Goal: Task Accomplishment & Management: Manage account settings

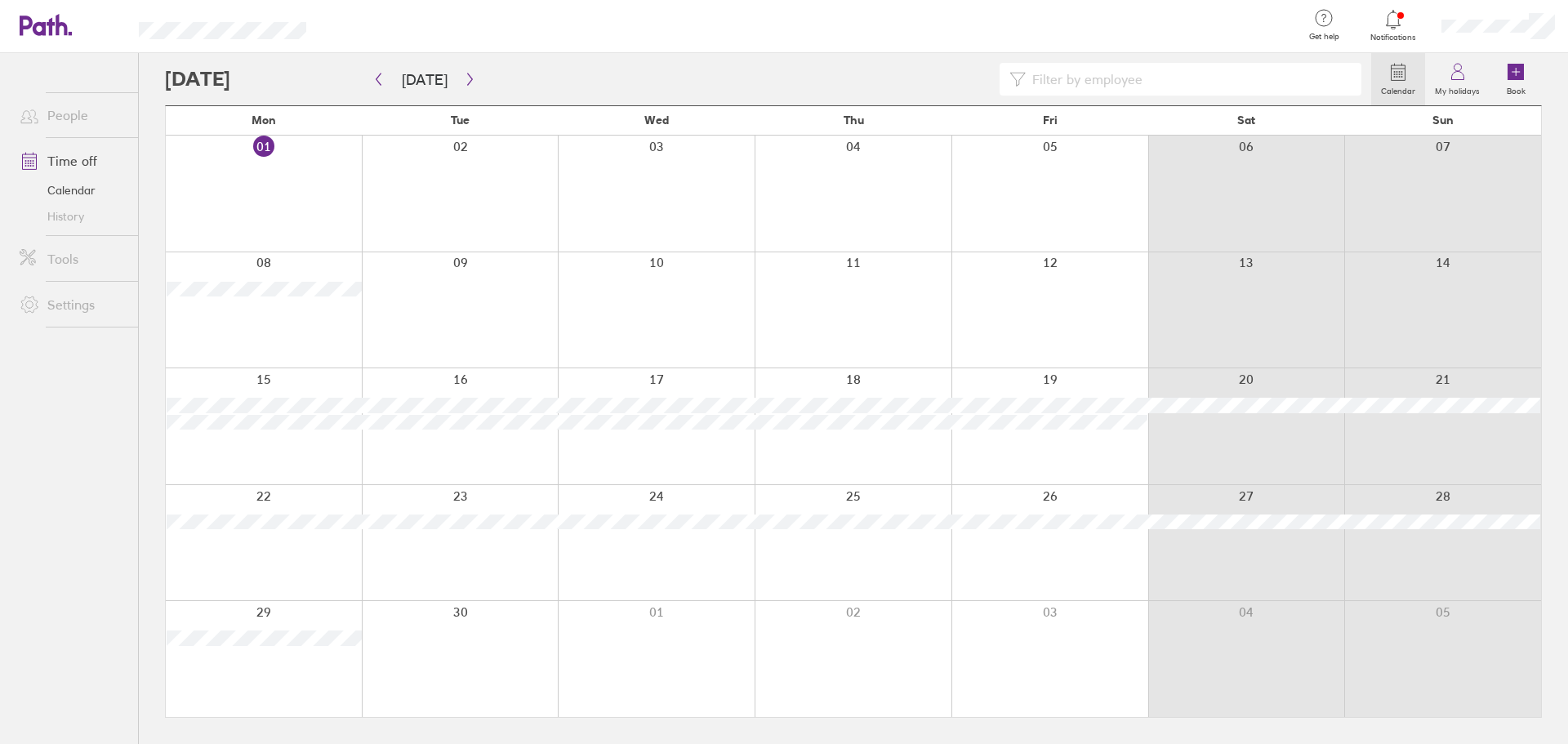
click at [288, 314] on div at bounding box center [264, 310] width 196 height 116
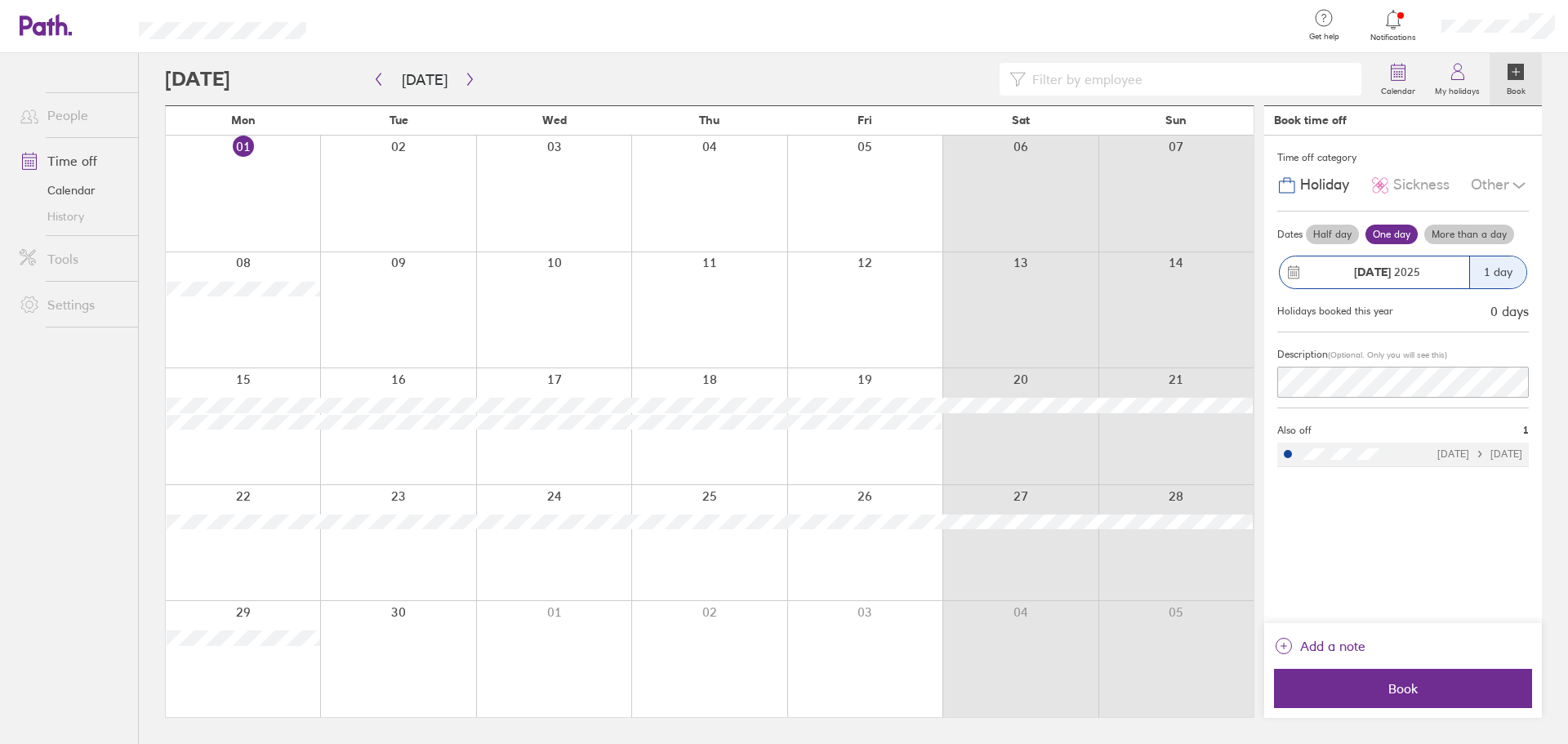
click at [1491, 233] on label "More than a day" at bounding box center [1469, 234] width 89 height 20
click at [0, 0] on input "More than a day" at bounding box center [0, 0] width 0 height 0
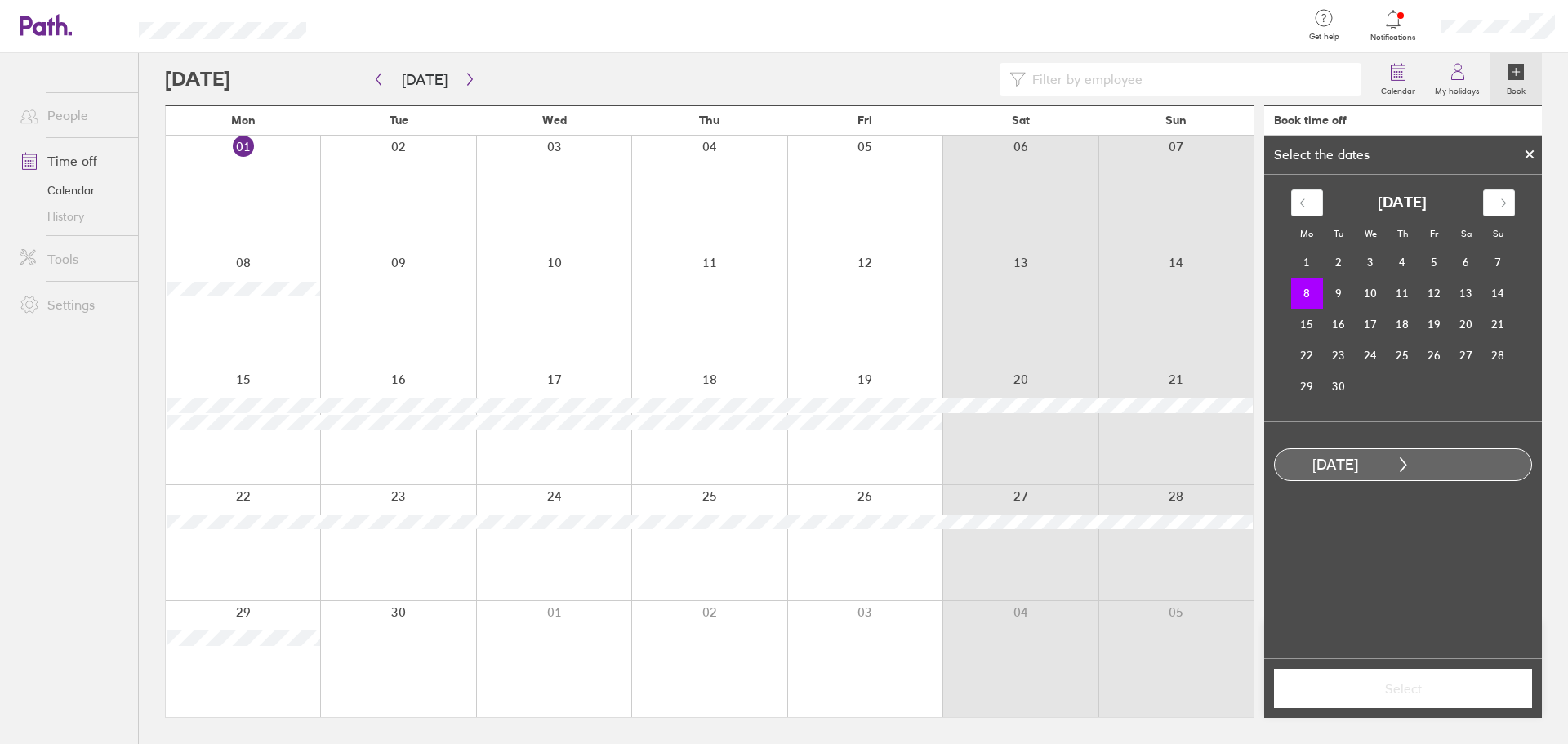
click at [1525, 149] on icon at bounding box center [1530, 154] width 11 height 10
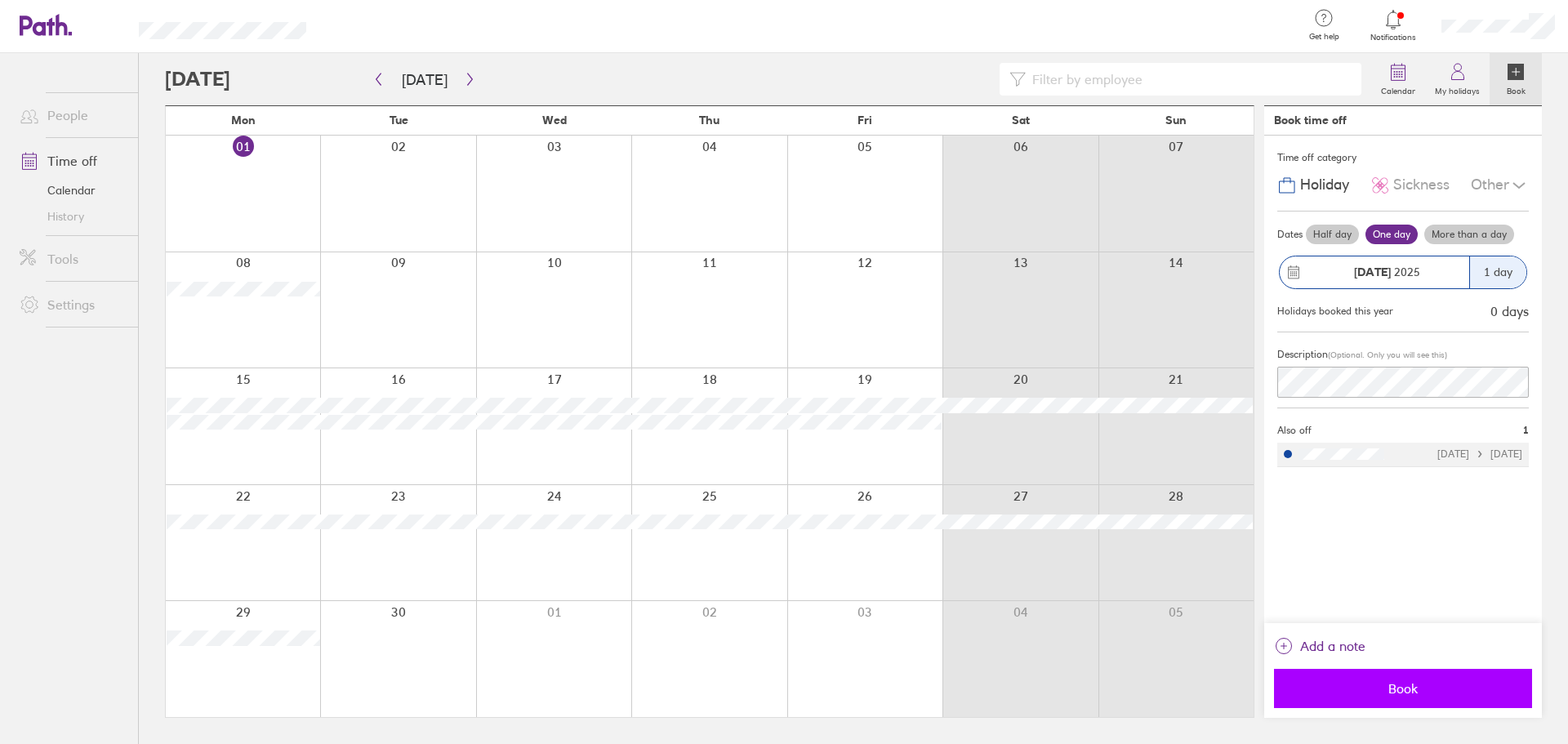
click at [1420, 702] on button "Book" at bounding box center [1402, 688] width 258 height 39
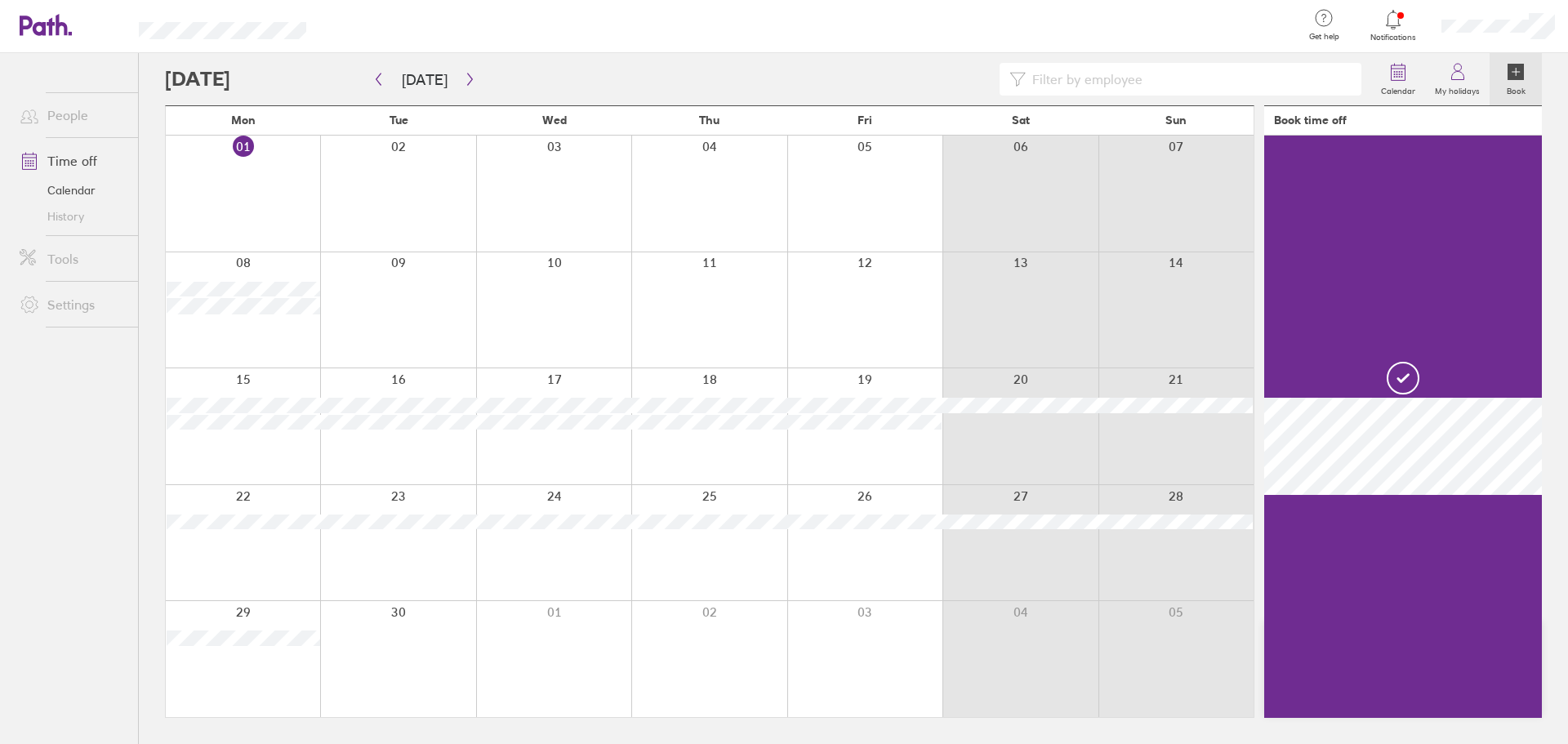
click at [407, 328] on div at bounding box center [397, 310] width 155 height 116
click at [427, 292] on div at bounding box center [397, 310] width 155 height 116
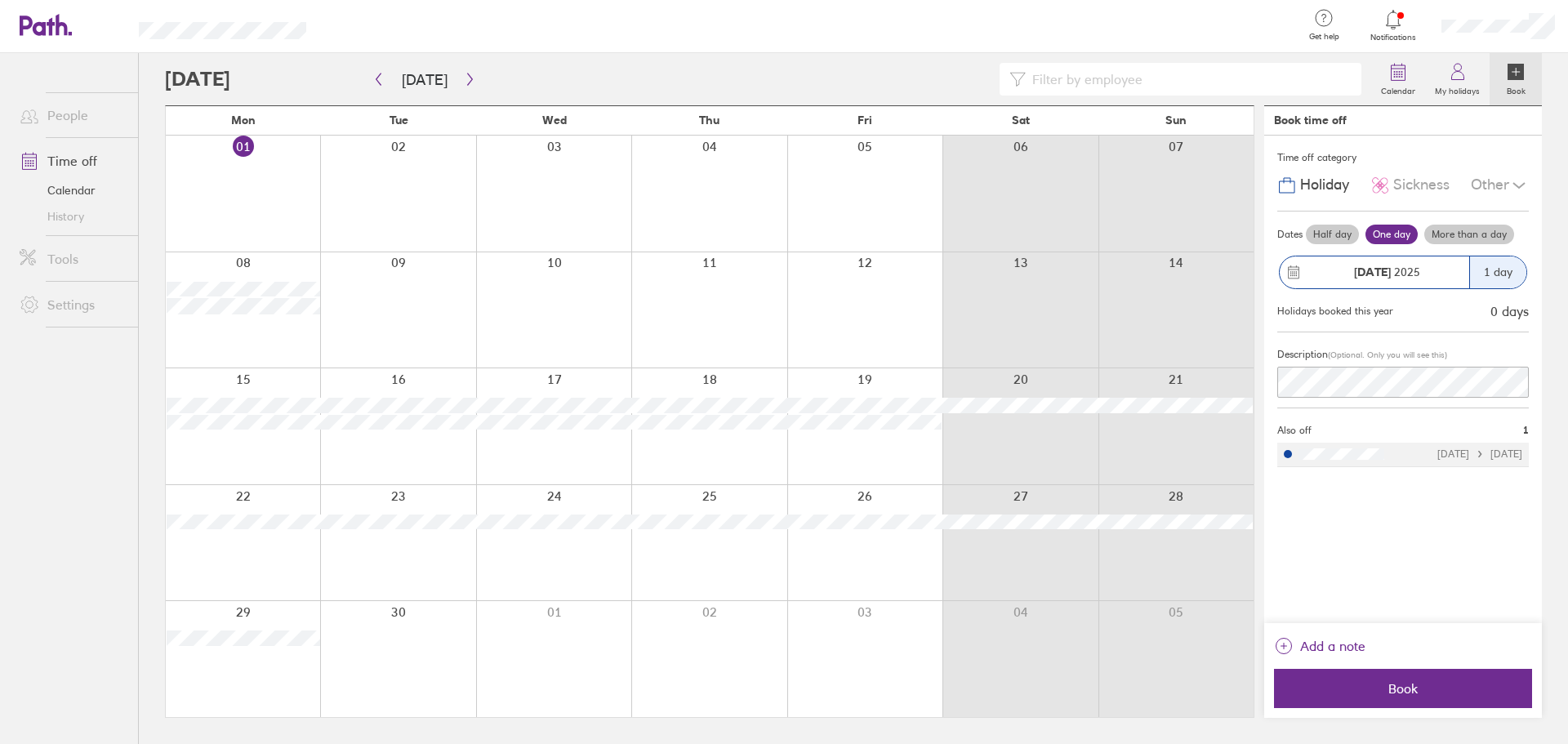
click at [427, 292] on div at bounding box center [397, 310] width 155 height 116
click at [1334, 227] on label "Half day" at bounding box center [1333, 234] width 53 height 20
click at [0, 0] on input "Half day" at bounding box center [0, 0] width 0 height 0
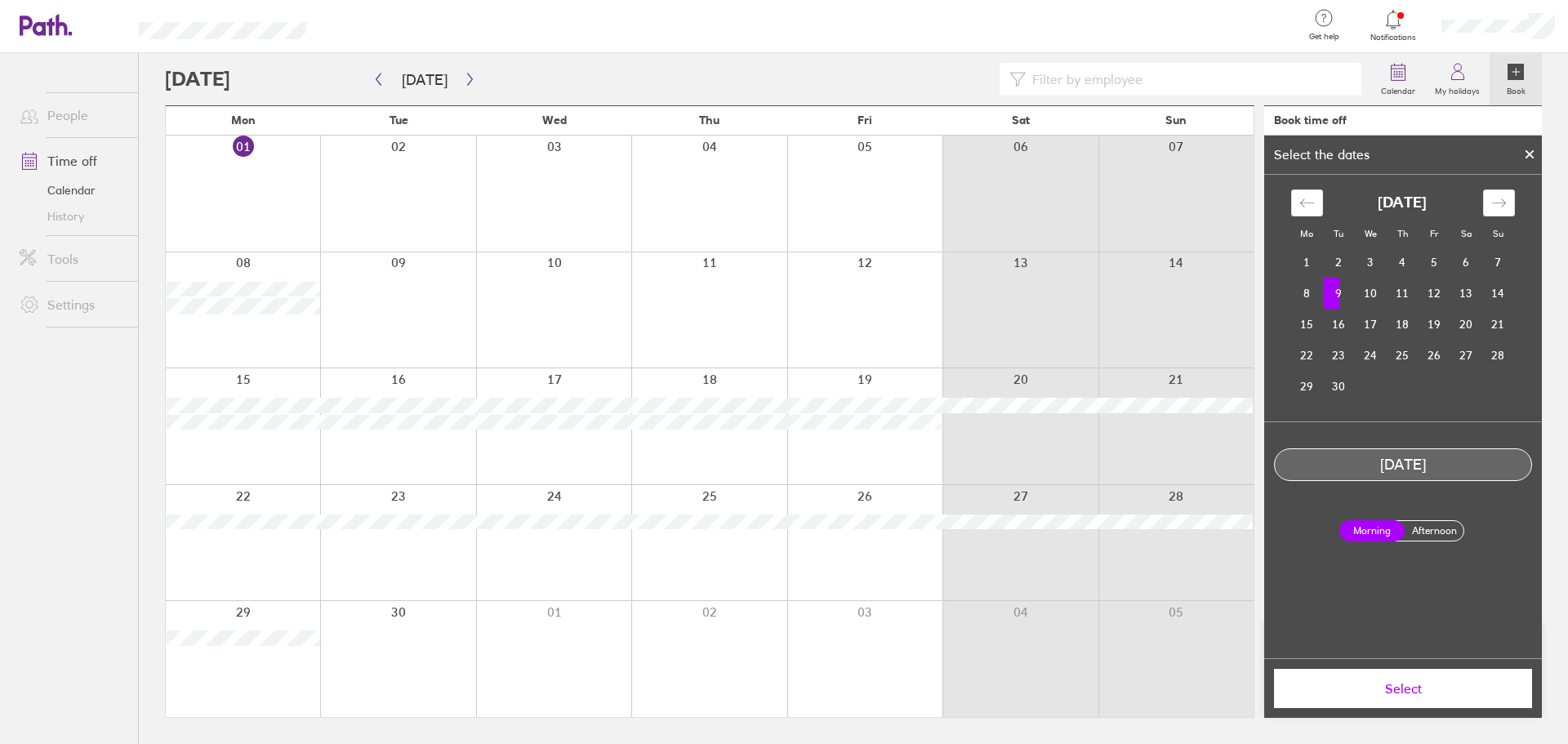
click at [1419, 679] on button "Select" at bounding box center [1402, 688] width 258 height 39
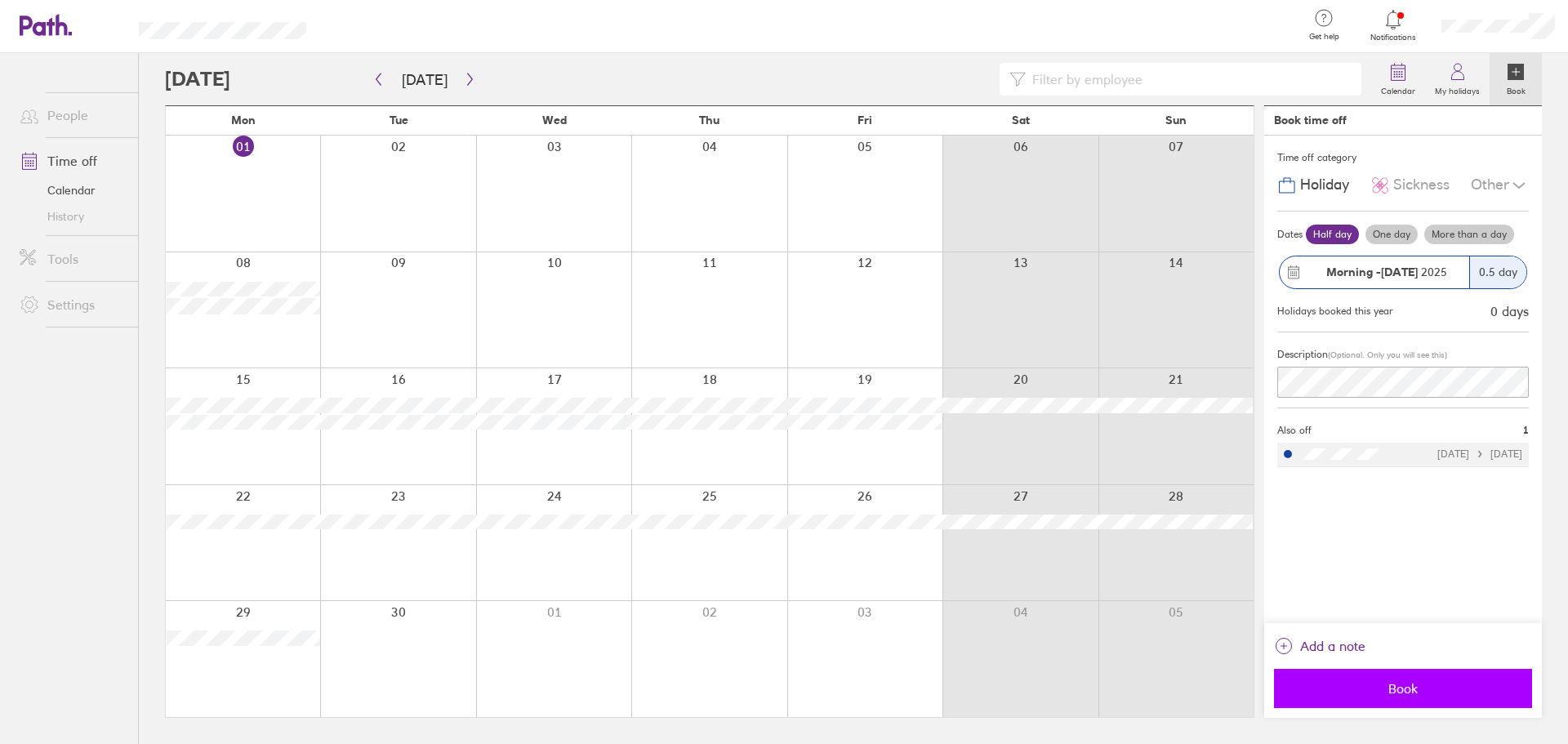
click at [1405, 699] on button "Book" at bounding box center [1402, 688] width 258 height 39
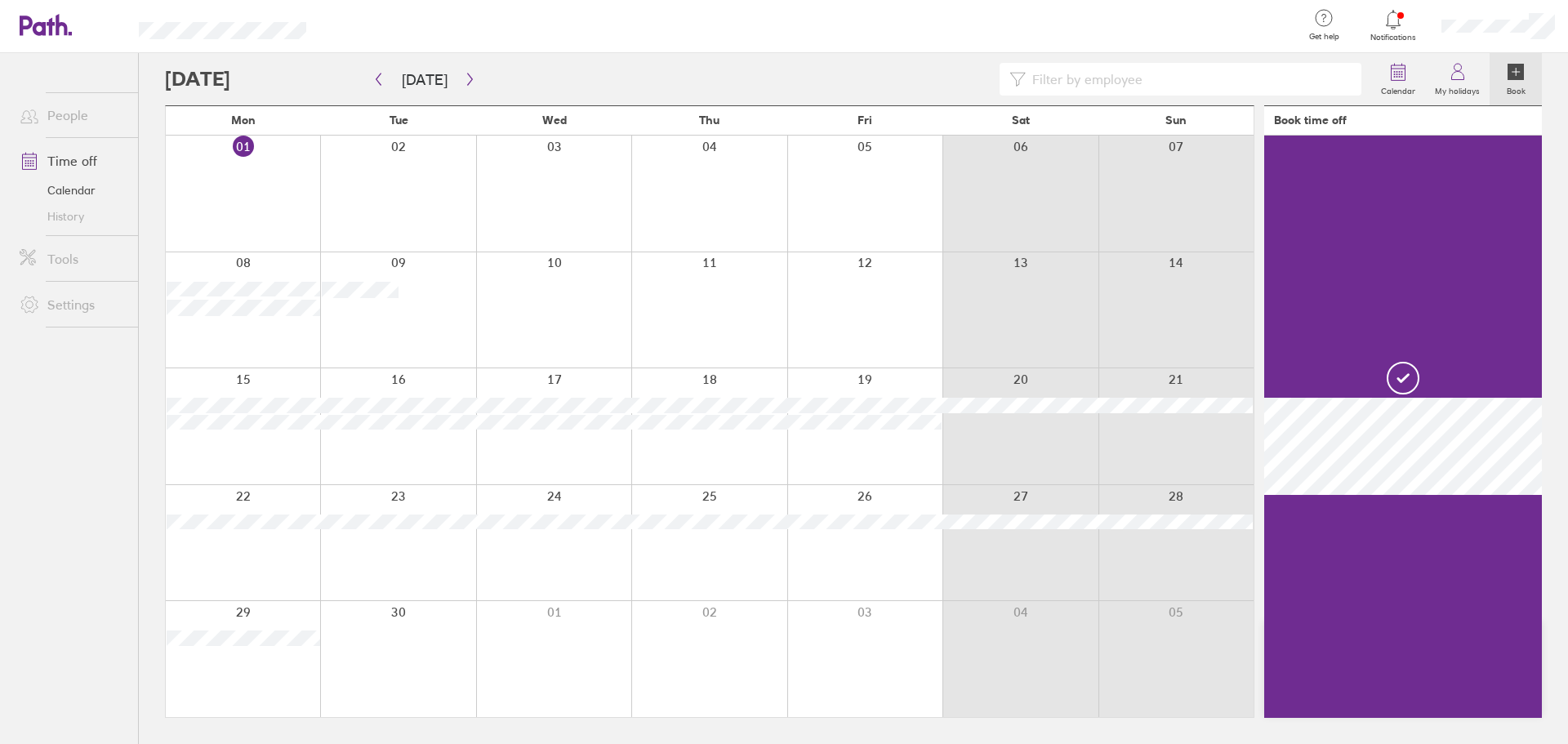
click at [530, 297] on div at bounding box center [553, 310] width 155 height 116
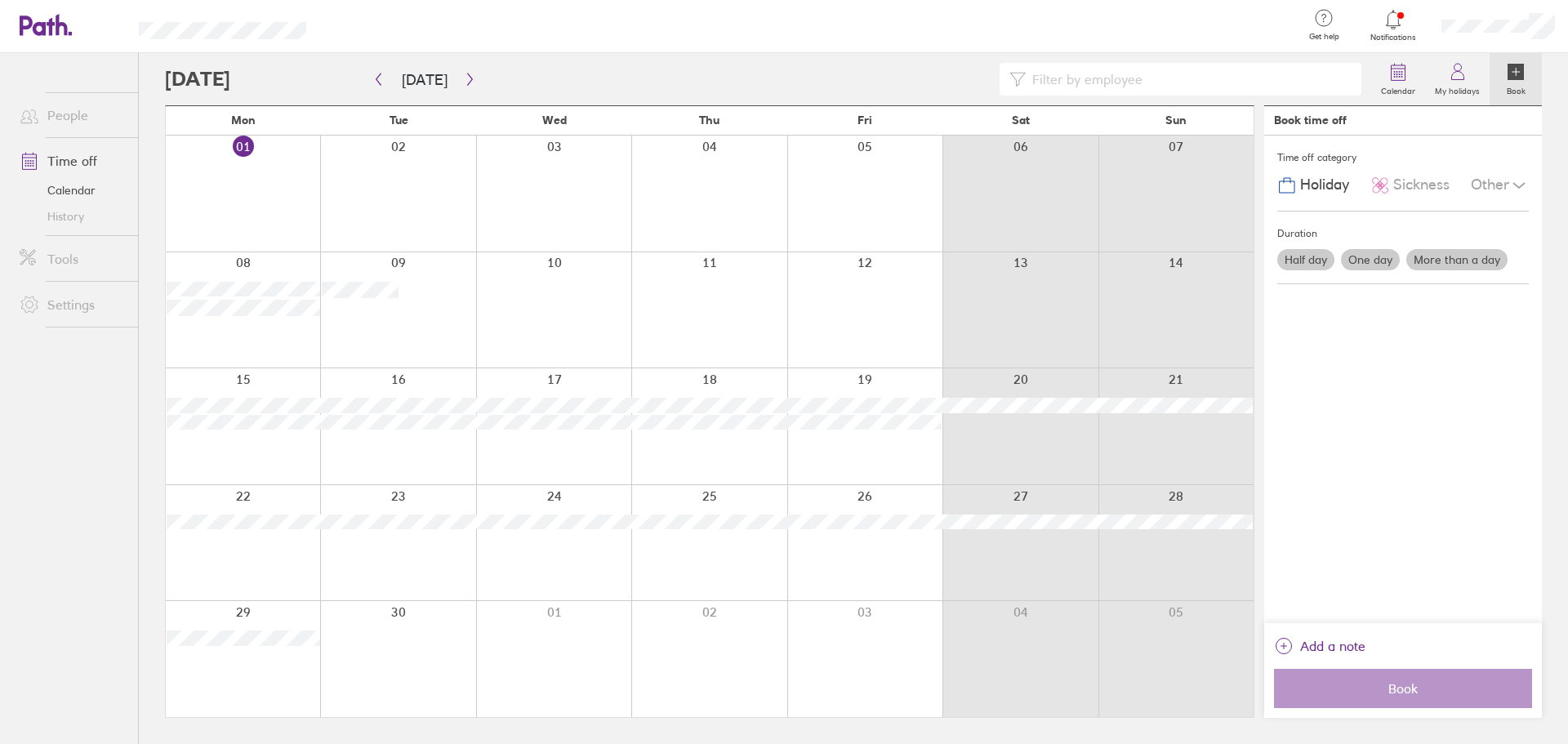
click at [530, 297] on div at bounding box center [553, 310] width 155 height 116
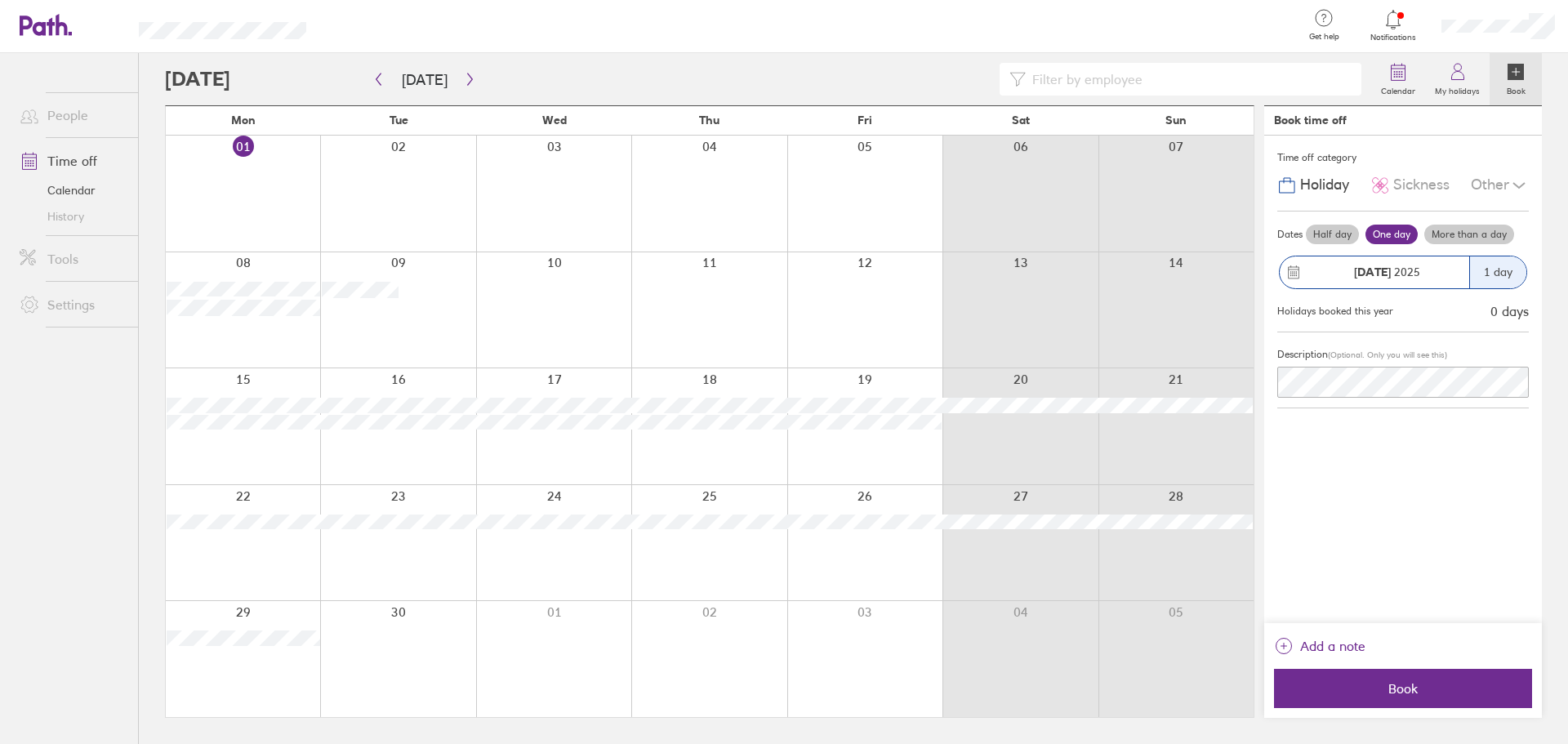
click at [530, 297] on div at bounding box center [553, 310] width 155 height 116
click at [590, 306] on div at bounding box center [553, 310] width 155 height 116
click at [1416, 698] on button "Book" at bounding box center [1402, 688] width 258 height 39
